Goal: Task Accomplishment & Management: Use online tool/utility

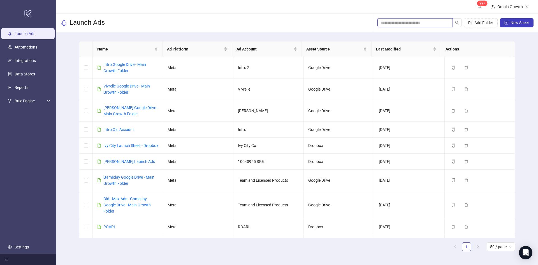
click at [419, 21] on input "search" at bounding box center [413, 23] width 64 height 6
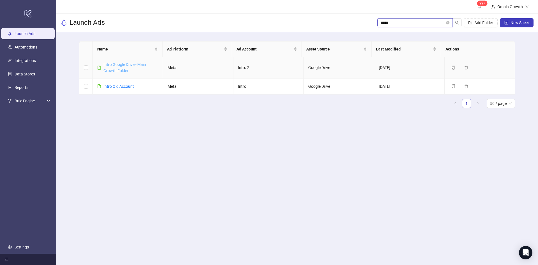
type input "*****"
click at [144, 63] on link "Intro Google Drive - Main Growth Folder" at bounding box center [124, 67] width 43 height 11
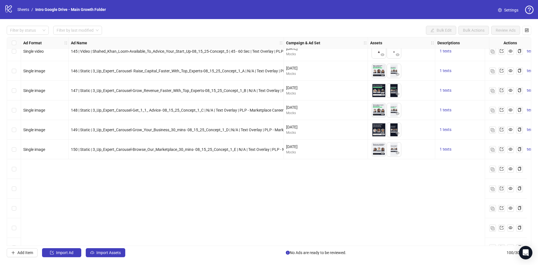
scroll to position [1542, 0]
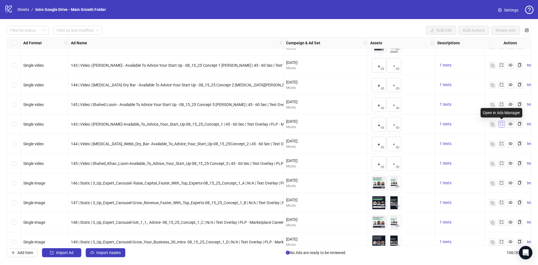
click at [502, 124] on icon "export" at bounding box center [501, 124] width 4 height 4
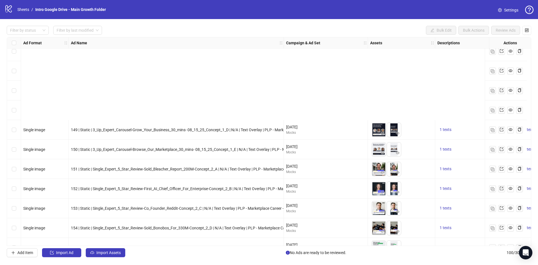
scroll to position [1766, 0]
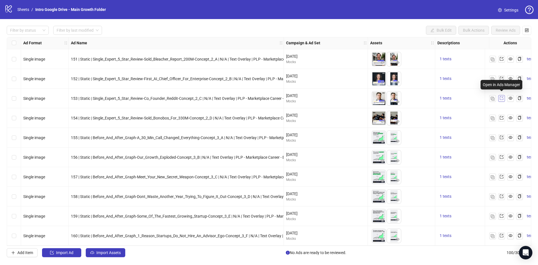
click at [503, 97] on icon "export" at bounding box center [501, 98] width 4 height 4
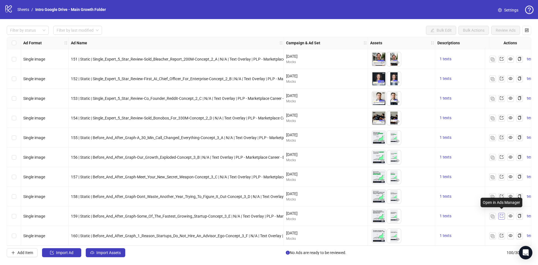
click at [502, 214] on icon "export" at bounding box center [501, 216] width 4 height 4
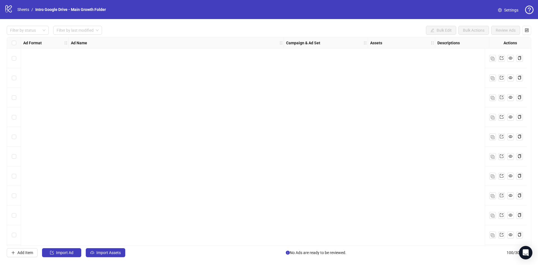
scroll to position [1766, 0]
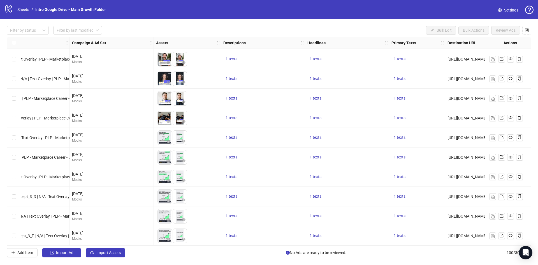
scroll to position [1766, 214]
click at [315, 194] on span "1 texts" at bounding box center [315, 196] width 12 height 4
click at [397, 195] on span "1 texts" at bounding box center [399, 196] width 12 height 4
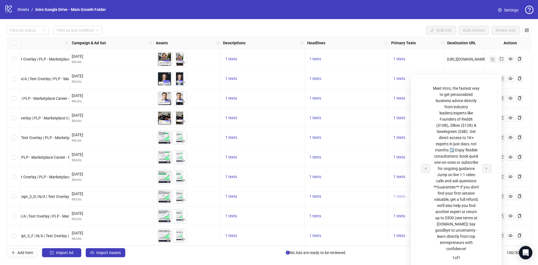
click at [397, 195] on span "1 texts" at bounding box center [399, 196] width 12 height 4
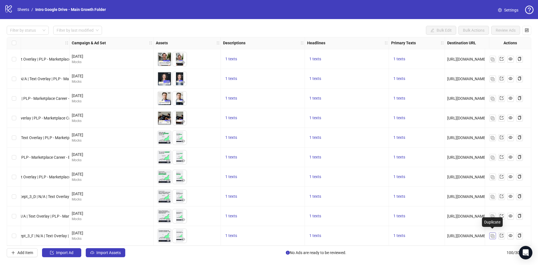
click at [493, 235] on img "button" at bounding box center [492, 236] width 4 height 4
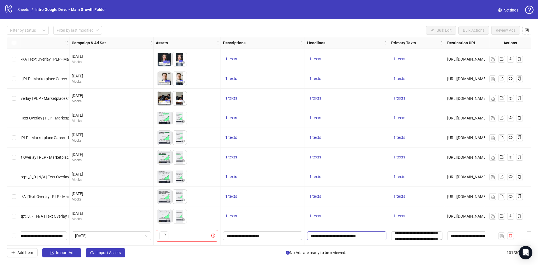
scroll to position [84, 0]
drag, startPoint x: 440, startPoint y: 235, endPoint x: 438, endPoint y: 238, distance: 3.6
click at [434, 264] on html "logo/logo-mobile Sheets / Intro Google Drive - Main Growth Folder Settings Filt…" at bounding box center [269, 132] width 538 height 265
click at [416, 229] on textarea "**********" at bounding box center [416, 235] width 51 height 50
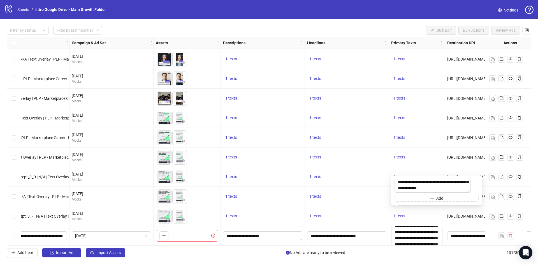
drag, startPoint x: 476, startPoint y: 189, endPoint x: 468, endPoint y: 244, distance: 55.2
click at [475, 196] on div "**********" at bounding box center [436, 190] width 84 height 23
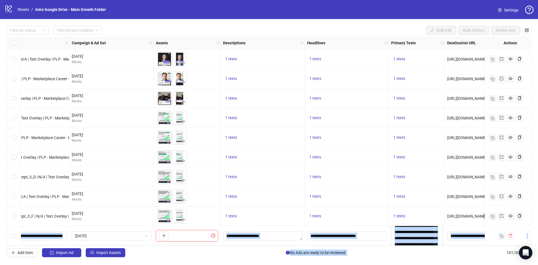
drag, startPoint x: 468, startPoint y: 244, endPoint x: 458, endPoint y: 225, distance: 21.3
click at [465, 253] on div "Filter by status Filter by last modified Bulk Edit Bulk Actions Review Ads Ad F…" at bounding box center [269, 141] width 538 height 244
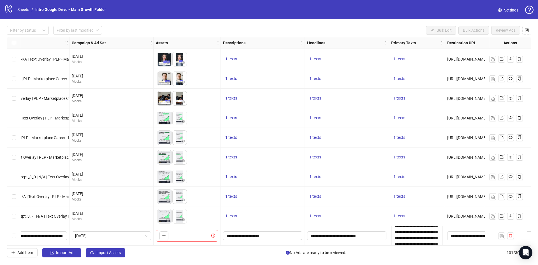
click at [434, 161] on div "1 texts" at bounding box center [417, 157] width 56 height 20
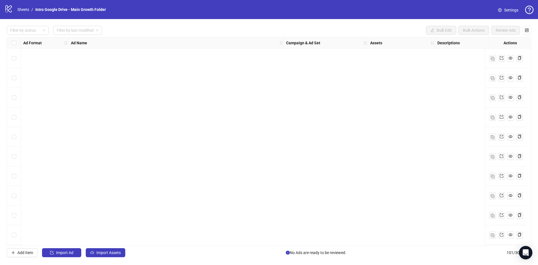
scroll to position [1785, 0]
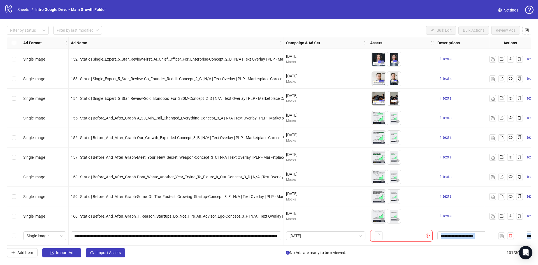
drag, startPoint x: 233, startPoint y: 243, endPoint x: 283, endPoint y: 247, distance: 50.6
click at [286, 246] on div "Filter by status Filter by last modified Bulk Edit Bulk Actions Review Ads Ad F…" at bounding box center [269, 141] width 538 height 244
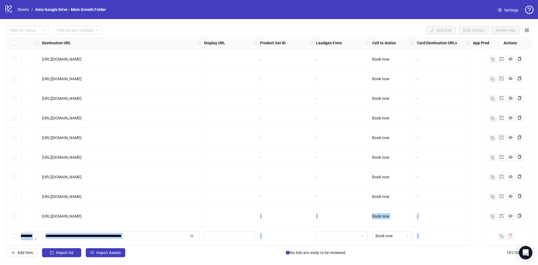
scroll to position [1785, 470]
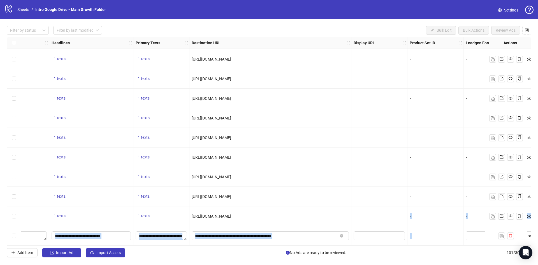
click at [332, 190] on div "[URL][DOMAIN_NAME]" at bounding box center [270, 196] width 162 height 20
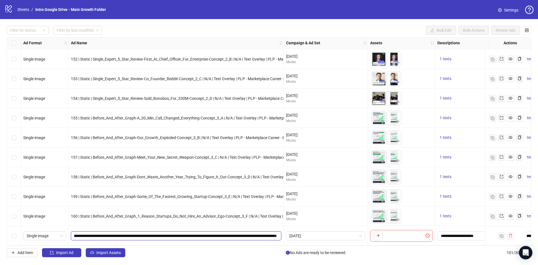
scroll to position [0, 101]
drag, startPoint x: 204, startPoint y: 234, endPoint x: 274, endPoint y: 233, distance: 70.3
click at [274, 233] on input "**********" at bounding box center [175, 235] width 202 height 6
drag, startPoint x: 234, startPoint y: 242, endPoint x: 222, endPoint y: 236, distance: 13.7
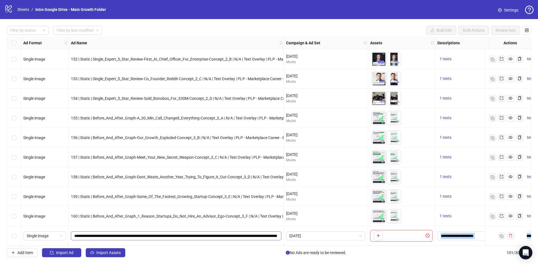
click at [307, 245] on div "Ad Format Ad Name Campaign & Ad Set Assets Descriptions Headlines Primary Texts…" at bounding box center [269, 141] width 524 height 209
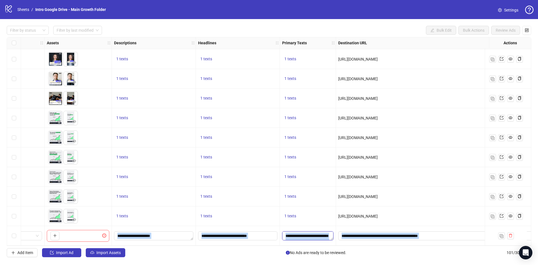
click at [328, 235] on textarea "**********" at bounding box center [307, 235] width 51 height 9
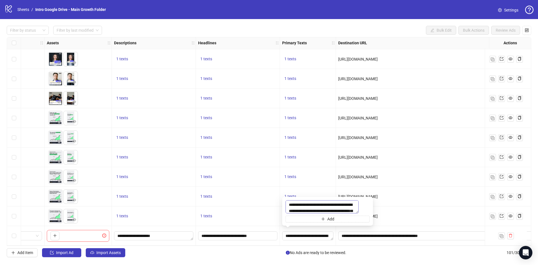
click at [325, 209] on textarea "**********" at bounding box center [321, 206] width 73 height 13
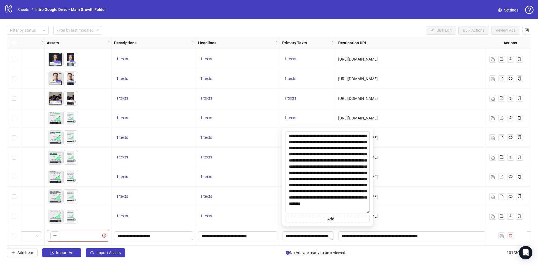
drag, startPoint x: 367, startPoint y: 211, endPoint x: 364, endPoint y: 263, distance: 51.9
click at [363, 264] on html "logo/logo-mobile Sheets / Intro Google Drive - Main Growth Folder Settings Filt…" at bounding box center [269, 132] width 538 height 265
click at [346, 159] on textarea "**********" at bounding box center [327, 172] width 84 height 82
type textarea "**********"
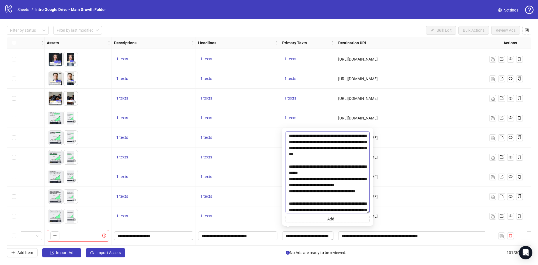
scroll to position [42, 0]
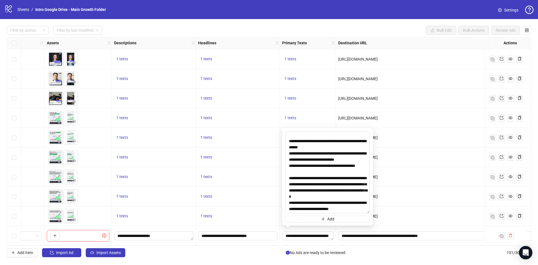
click at [271, 89] on div "1 texts" at bounding box center [238, 98] width 84 height 20
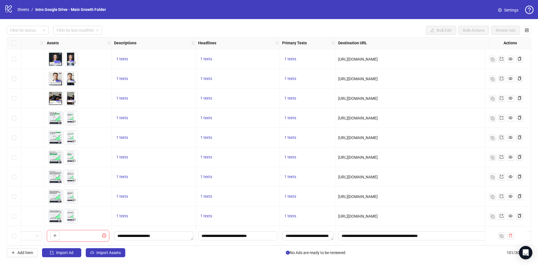
drag, startPoint x: 221, startPoint y: 246, endPoint x: 128, endPoint y: 252, distance: 92.9
click at [128, 252] on div "Filter by status Filter by last modified Bulk Edit Bulk Actions Review Ads Ad F…" at bounding box center [269, 141] width 538 height 244
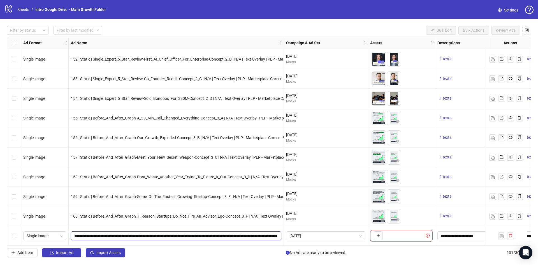
click at [139, 235] on input "**********" at bounding box center [175, 235] width 202 height 6
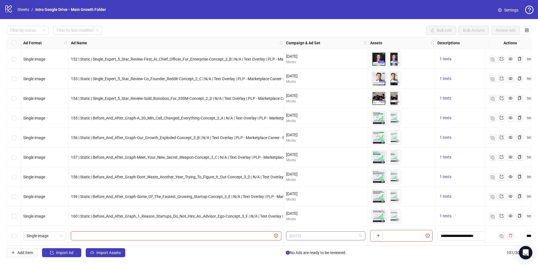
click at [356, 231] on span "[DATE]" at bounding box center [325, 235] width 73 height 8
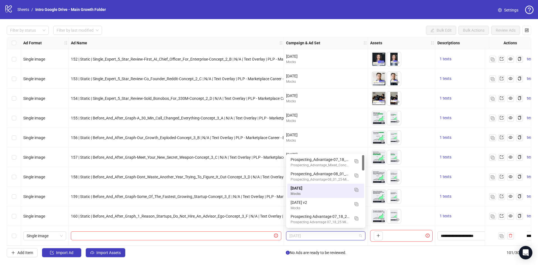
click at [249, 241] on div at bounding box center [176, 236] width 215 height 20
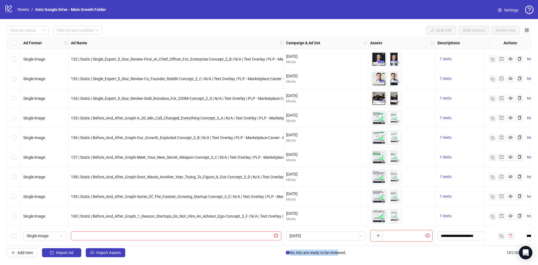
drag, startPoint x: 227, startPoint y: 246, endPoint x: 313, endPoint y: 251, distance: 86.2
click at [334, 251] on div "Filter by status Filter by last modified Bulk Edit Bulk Actions Review Ads Ad F…" at bounding box center [269, 141] width 538 height 244
